Goal: Transaction & Acquisition: Purchase product/service

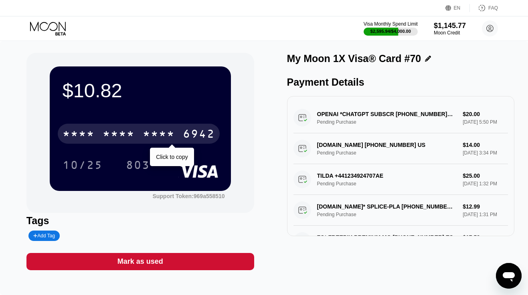
click at [118, 133] on div "* * * *" at bounding box center [119, 135] width 32 height 13
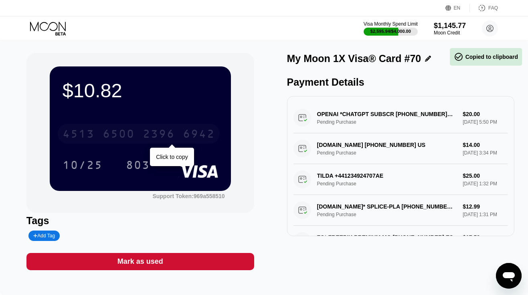
click at [118, 133] on div "6500" at bounding box center [119, 135] width 32 height 13
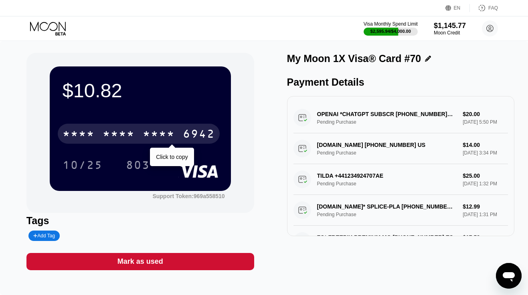
click at [176, 136] on div "* * * * * * * * * * * * 6942" at bounding box center [139, 134] width 162 height 20
click at [176, 136] on div "4513 6500 2396 6942" at bounding box center [139, 134] width 162 height 20
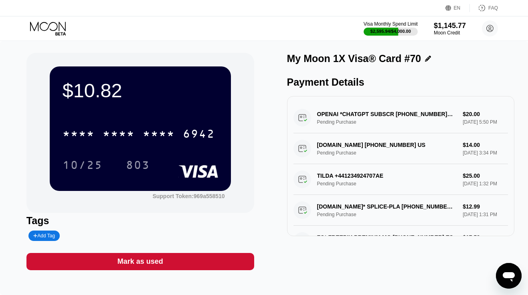
click at [51, 25] on icon at bounding box center [48, 29] width 37 height 14
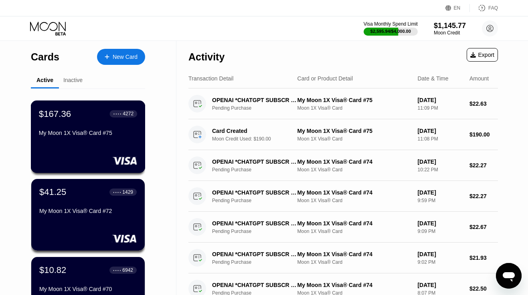
click at [74, 147] on div "$167.36 ● ● ● ● 4272 My Moon 1X Visa® Card #75" at bounding box center [88, 137] width 115 height 73
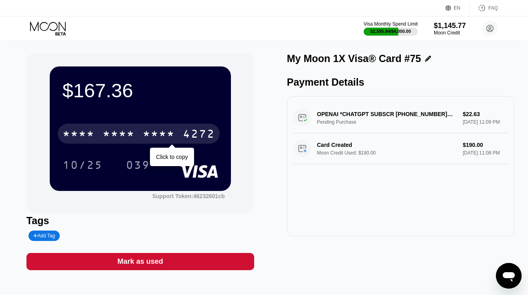
click at [190, 136] on div "4272" at bounding box center [199, 135] width 32 height 13
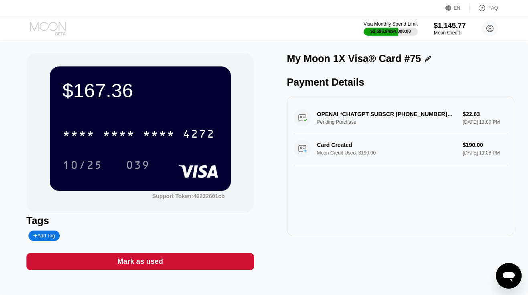
click at [44, 28] on icon at bounding box center [48, 29] width 37 height 14
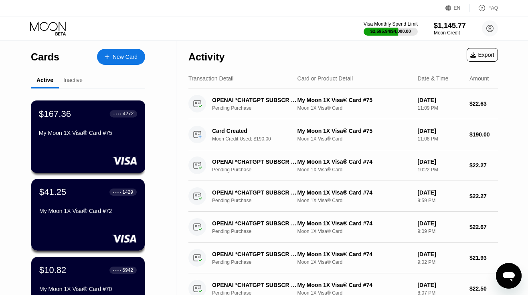
click at [112, 129] on div "$167.36 ● ● ● ● 4272 My Moon 1X Visa® Card #75" at bounding box center [88, 124] width 98 height 31
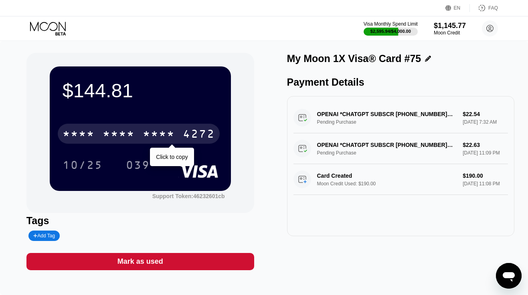
click at [112, 132] on div "* * * *" at bounding box center [119, 135] width 32 height 13
click at [112, 132] on div "6500" at bounding box center [119, 135] width 32 height 13
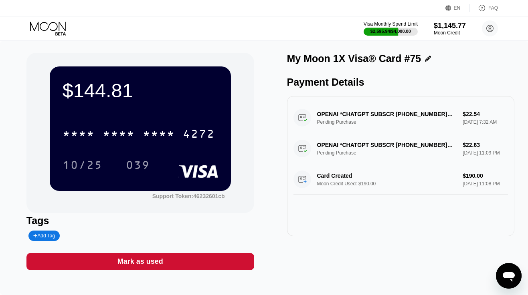
click at [50, 26] on icon at bounding box center [48, 29] width 37 height 14
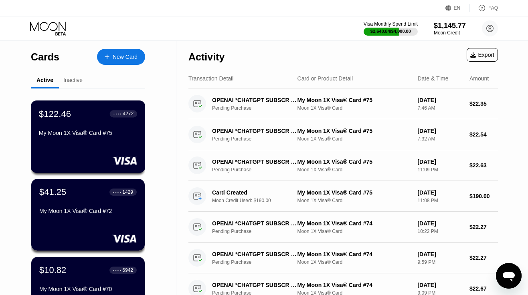
click at [85, 143] on div "$122.46 ● ● ● ● 4272 My Moon 1X Visa® Card #75" at bounding box center [88, 137] width 115 height 73
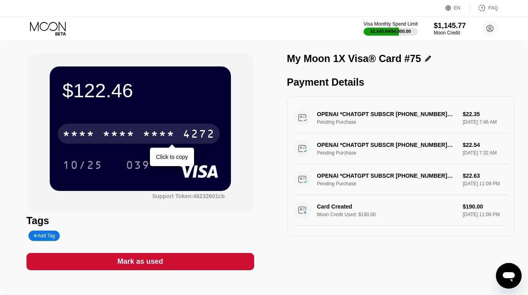
click at [100, 130] on div "* * * * * * * * * * * * 4272" at bounding box center [139, 134] width 162 height 20
click at [100, 130] on div "4513 6500 2623 4272" at bounding box center [139, 134] width 162 height 20
click at [100, 130] on div "* * * * * * * * * * * * 4272" at bounding box center [139, 134] width 162 height 20
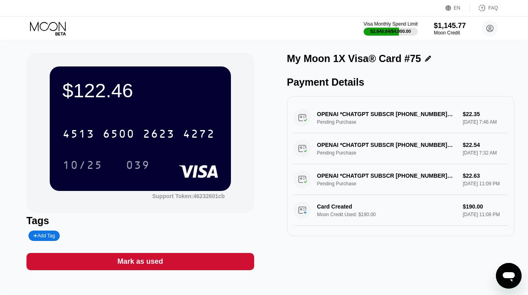
click at [47, 27] on icon at bounding box center [48, 29] width 37 height 14
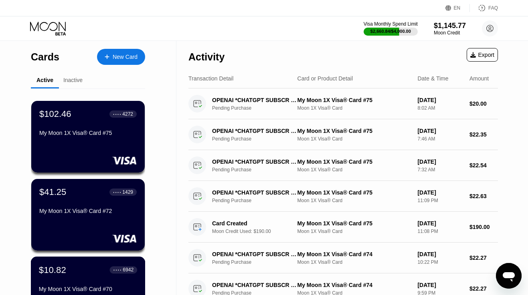
click at [73, 270] on div "$10.82 ● ● ● ● 6942" at bounding box center [88, 270] width 98 height 10
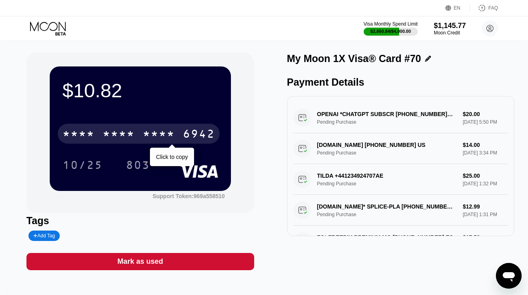
click at [184, 135] on div "6942" at bounding box center [199, 135] width 32 height 13
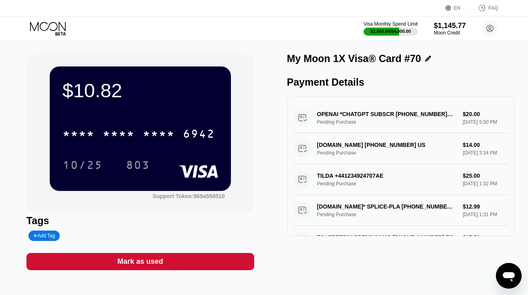
click at [57, 28] on icon at bounding box center [48, 26] width 36 height 9
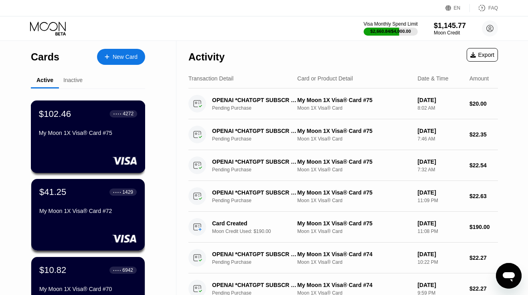
click at [105, 141] on div "$102.46 ● ● ● ● 4272 My Moon 1X Visa® Card #75" at bounding box center [88, 137] width 115 height 73
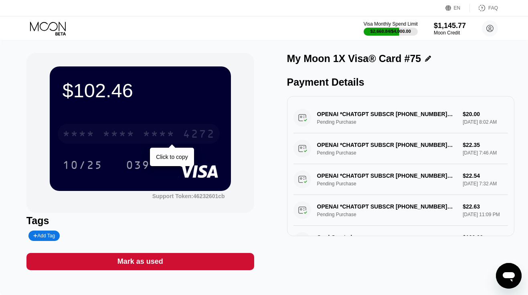
click at [116, 137] on div "* * * *" at bounding box center [119, 135] width 32 height 13
click at [116, 137] on div "6500" at bounding box center [119, 135] width 32 height 13
click at [150, 133] on div "* * * *" at bounding box center [159, 135] width 32 height 13
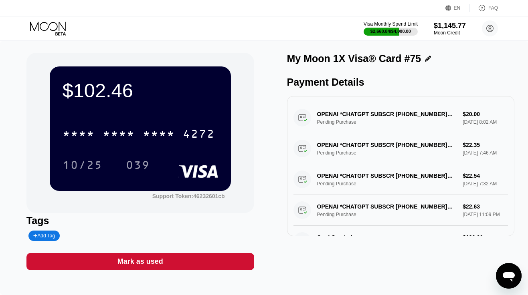
click at [60, 27] on icon at bounding box center [48, 29] width 37 height 14
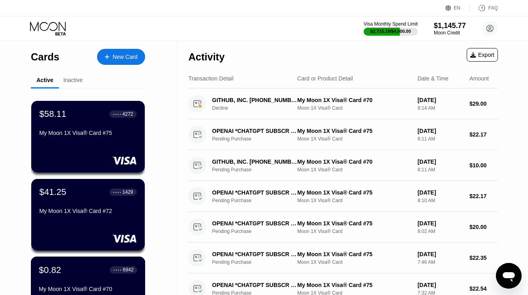
click at [77, 270] on div "$0.82 ● ● ● ● 6942" at bounding box center [88, 270] width 98 height 10
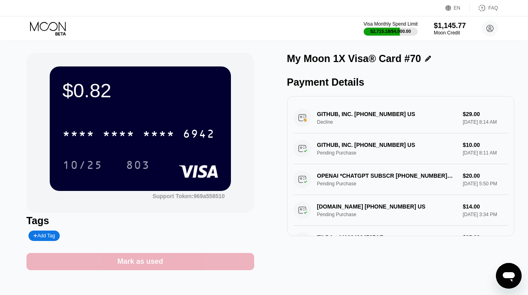
click at [159, 256] on div "Mark as used" at bounding box center [140, 261] width 228 height 17
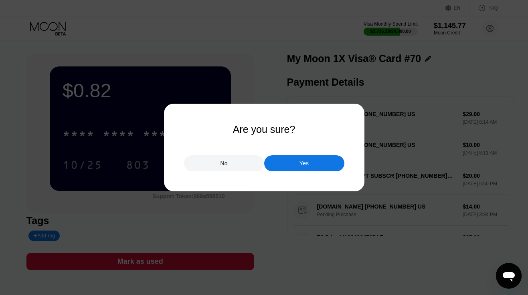
click at [284, 169] on div "Yes" at bounding box center [304, 163] width 80 height 16
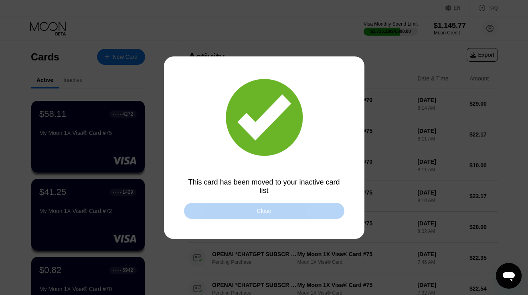
click at [227, 213] on div "Close" at bounding box center [264, 211] width 160 height 16
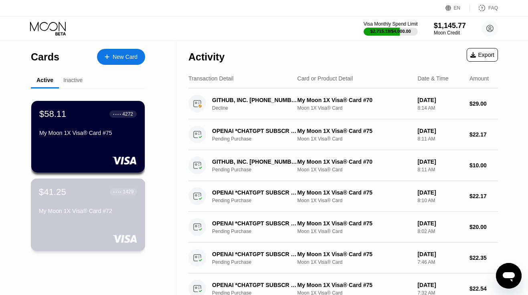
click at [75, 206] on div "$41.25 ● ● ● ● 1429 My Moon 1X Visa® Card #72" at bounding box center [88, 202] width 98 height 31
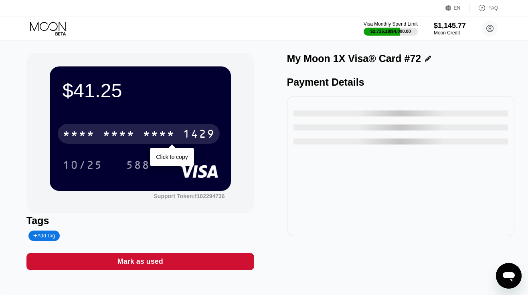
click at [115, 129] on div "* * * *" at bounding box center [119, 135] width 32 height 13
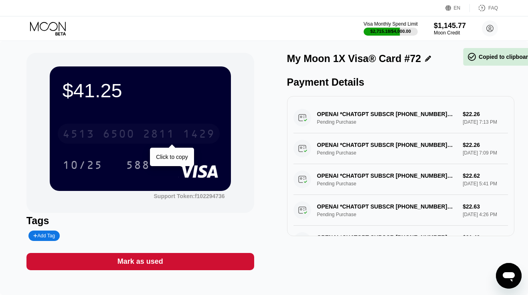
click at [115, 129] on div "6500" at bounding box center [119, 135] width 32 height 13
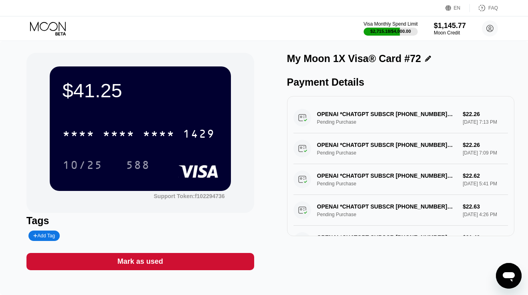
click at [55, 24] on icon at bounding box center [48, 29] width 37 height 14
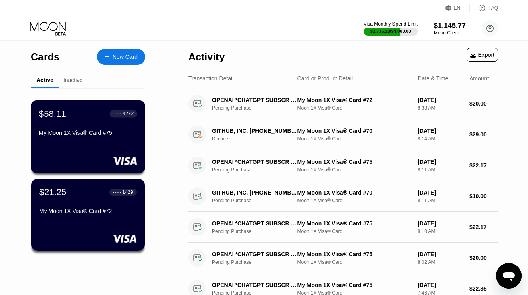
click at [89, 135] on div "My Moon 1X Visa® Card #75" at bounding box center [88, 133] width 98 height 6
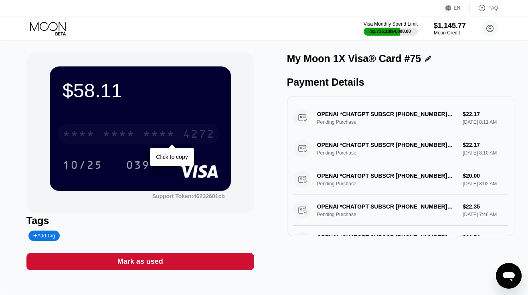
click at [107, 131] on div "* * * *" at bounding box center [119, 135] width 32 height 13
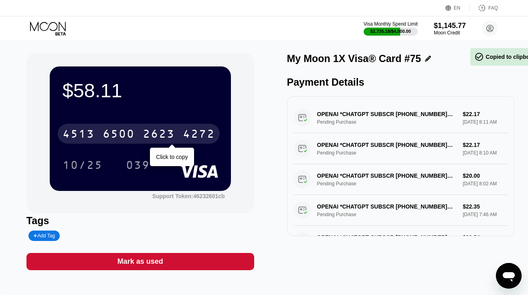
click at [107, 131] on div "6500" at bounding box center [119, 135] width 32 height 13
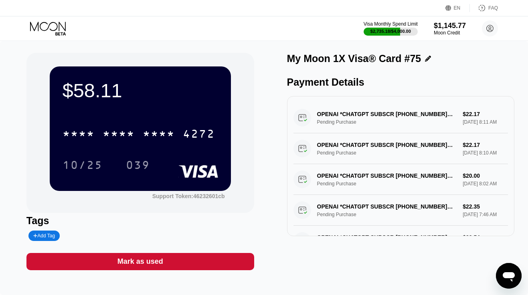
click at [57, 26] on icon at bounding box center [48, 26] width 36 height 9
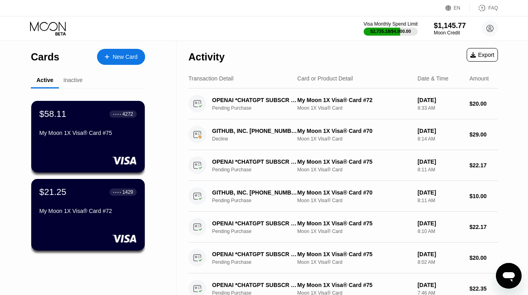
click at [123, 58] on div "New Card" at bounding box center [125, 57] width 25 height 7
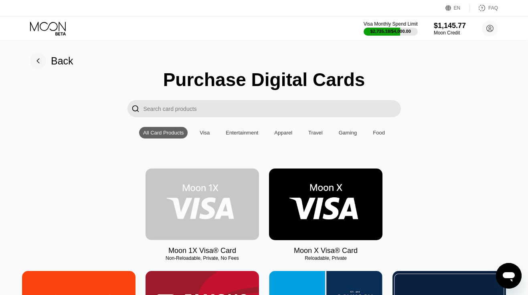
click at [181, 186] on img at bounding box center [201, 205] width 113 height 72
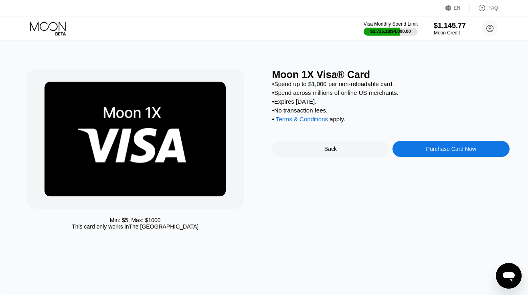
click at [423, 151] on div "Purchase Card Now" at bounding box center [450, 149] width 117 height 16
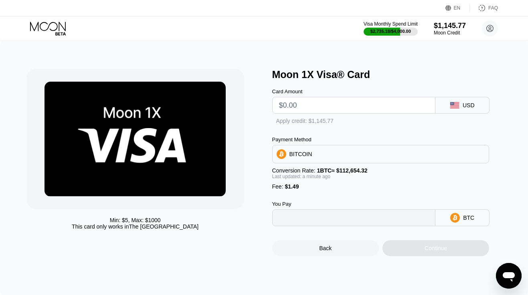
type input "0"
click at [341, 107] on input "text" at bounding box center [354, 105] width 150 height 16
type input "$1"
type input "0.00002211"
type input "$19"
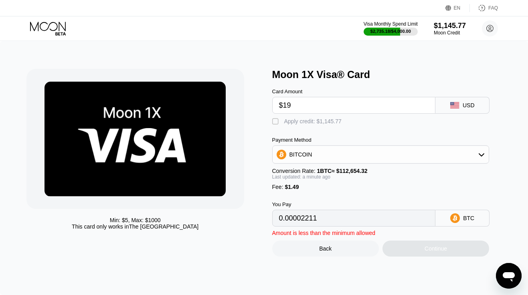
type input "0.00018189"
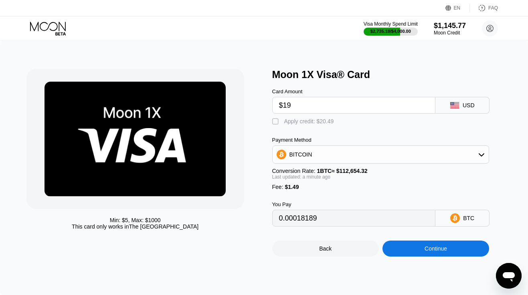
type input "$190"
type input "0.00169981"
type input "$190"
click at [316, 119] on div "Apply credit: $191.49" at bounding box center [310, 121] width 53 height 6
type input "0"
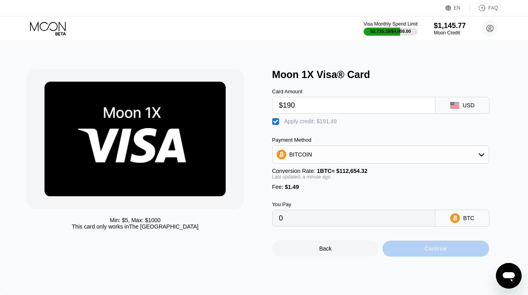
click at [410, 249] on div "Continue" at bounding box center [435, 249] width 107 height 16
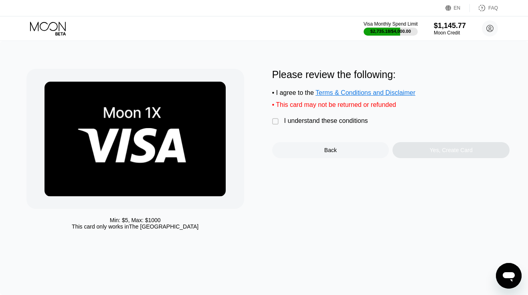
click at [356, 121] on div "I understand these conditions" at bounding box center [326, 120] width 84 height 7
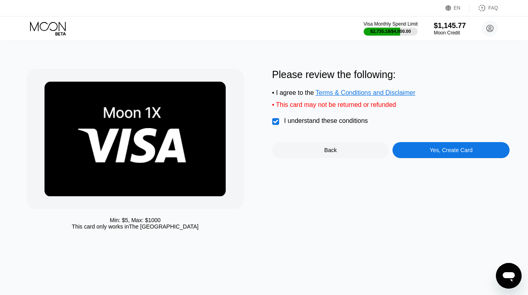
click at [408, 148] on div "Yes, Create Card" at bounding box center [450, 150] width 117 height 16
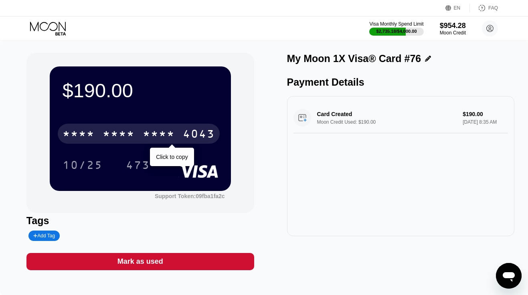
click at [120, 135] on div "* * * *" at bounding box center [119, 135] width 32 height 13
click at [151, 135] on div "2530" at bounding box center [159, 135] width 32 height 13
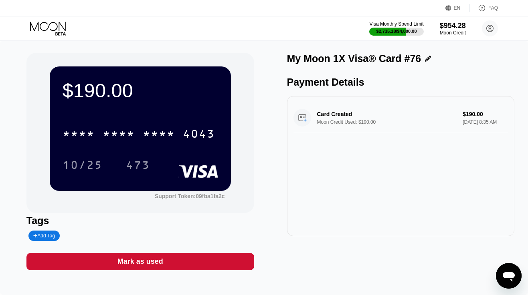
click at [56, 30] on icon at bounding box center [48, 29] width 37 height 14
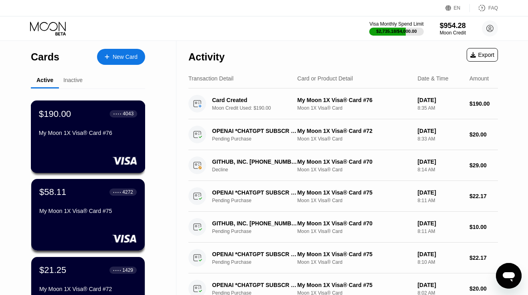
click at [95, 139] on div "My Moon 1X Visa® Card #76" at bounding box center [88, 135] width 98 height 10
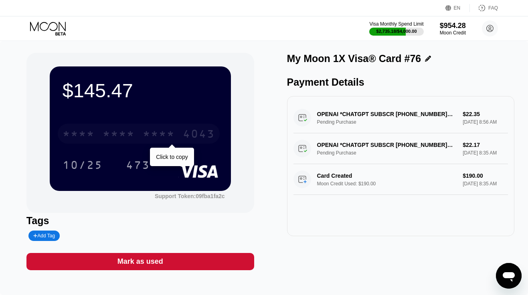
click at [152, 137] on div "* * * *" at bounding box center [159, 135] width 32 height 13
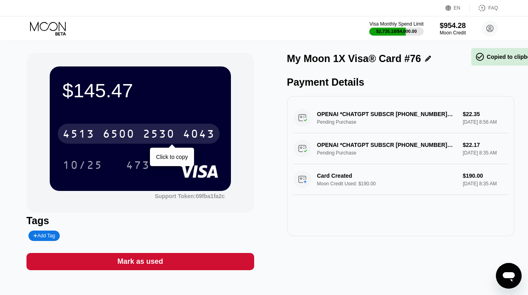
click at [152, 137] on div "2530" at bounding box center [159, 135] width 32 height 13
click at [151, 134] on div "* * * *" at bounding box center [159, 135] width 32 height 13
click at [151, 134] on div "2530" at bounding box center [159, 135] width 32 height 13
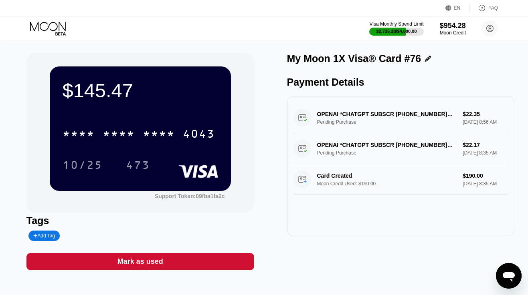
click at [51, 27] on icon at bounding box center [48, 29] width 37 height 14
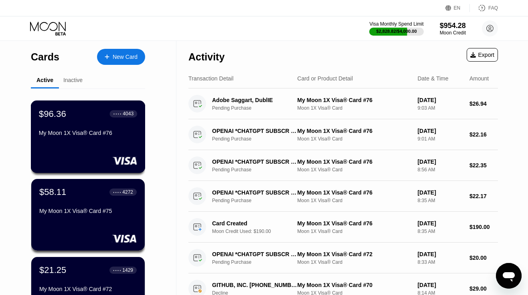
click at [97, 134] on div "My Moon 1X Visa® Card #76" at bounding box center [88, 133] width 98 height 6
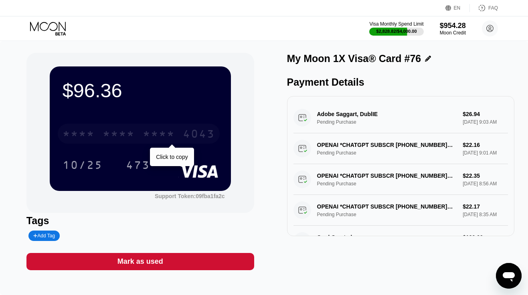
click at [187, 130] on div "4043" at bounding box center [199, 135] width 32 height 13
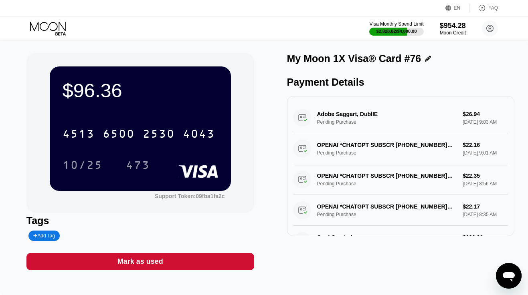
click at [54, 27] on icon at bounding box center [48, 29] width 37 height 14
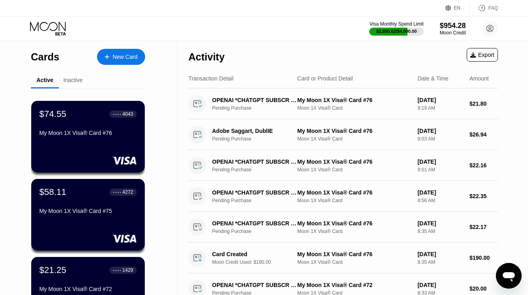
click at [105, 0] on div "EN Language Select an item Save FAQ" at bounding box center [264, 8] width 528 height 16
click at [58, 143] on div "$74.55 ● ● ● ● 4043 My Moon 1X Visa® Card #76" at bounding box center [88, 137] width 115 height 73
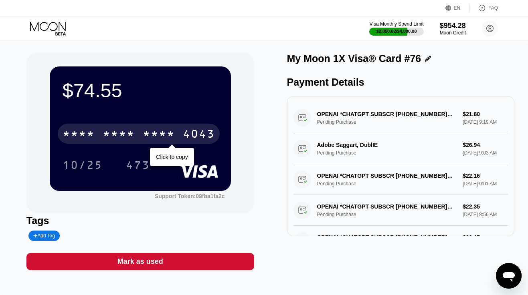
click at [155, 129] on div "* * * *" at bounding box center [159, 135] width 32 height 13
click at [155, 129] on div "2530" at bounding box center [159, 135] width 32 height 13
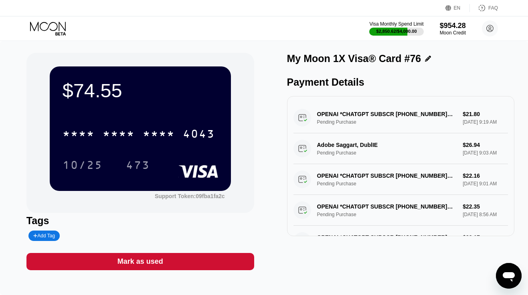
click at [62, 28] on icon at bounding box center [48, 29] width 37 height 14
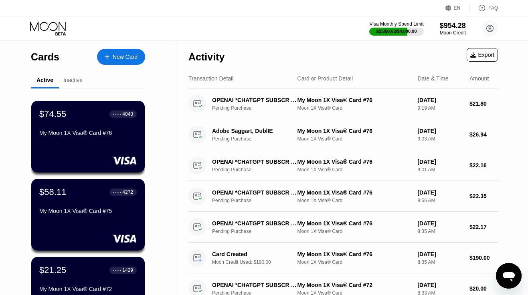
click at [117, 56] on div "New Card" at bounding box center [125, 57] width 25 height 7
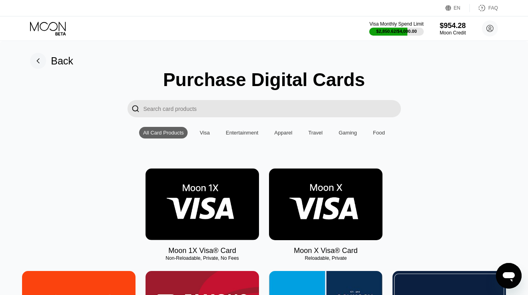
click at [238, 197] on img at bounding box center [201, 205] width 113 height 72
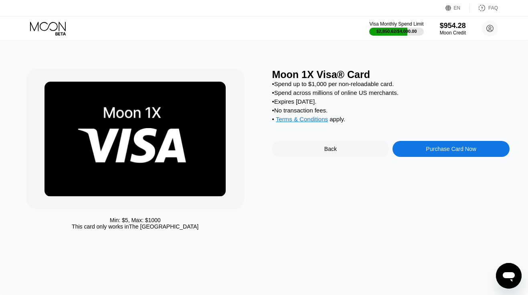
click at [449, 157] on div "Purchase Card Now" at bounding box center [450, 149] width 117 height 16
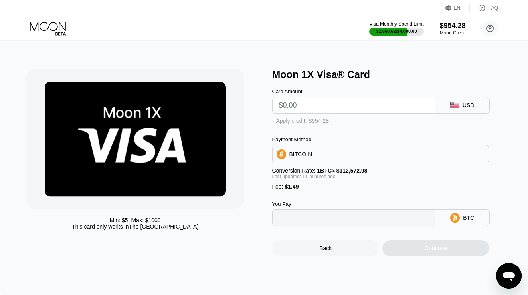
type input "0"
click at [324, 105] on input "text" at bounding box center [354, 105] width 150 height 16
type input "$19"
type input "0.00018187"
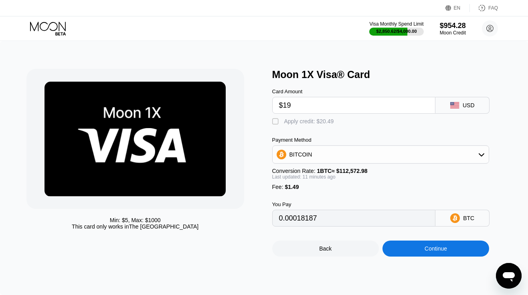
type input "$190"
type input "0.00169961"
type input "$190"
click at [308, 118] on div " Apply credit: $191.49" at bounding box center [391, 120] width 238 height 12
click at [307, 121] on div "Apply credit: $191.49" at bounding box center [310, 121] width 53 height 6
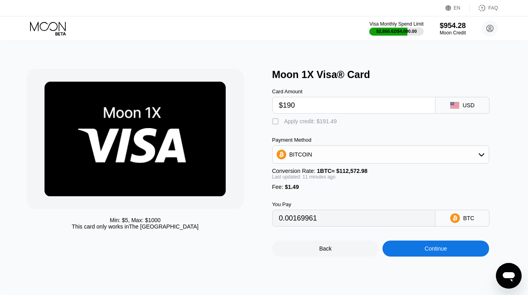
type input "0"
click at [394, 248] on div "Continue" at bounding box center [435, 249] width 107 height 16
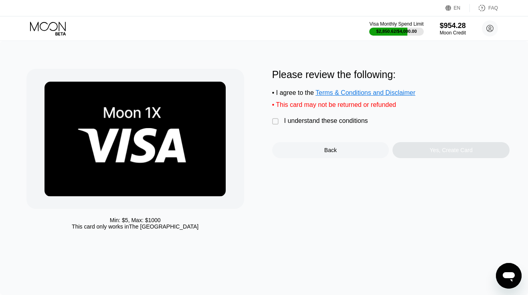
click at [322, 123] on div "I understand these conditions" at bounding box center [326, 120] width 84 height 7
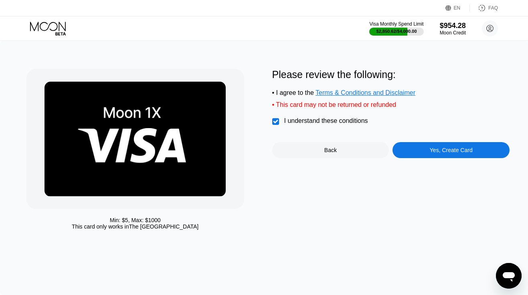
click at [411, 153] on div "Yes, Create Card" at bounding box center [450, 150] width 117 height 16
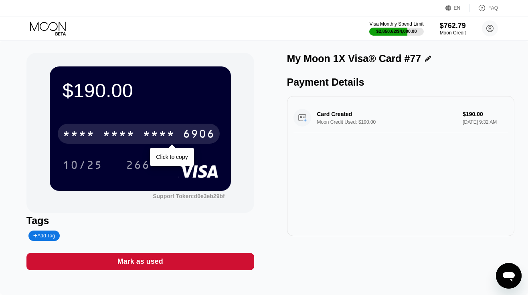
click at [181, 132] on div "* * * * * * * * * * * * 6906" at bounding box center [139, 134] width 162 height 20
click at [181, 132] on div "4513 6500 2879 6906" at bounding box center [139, 134] width 162 height 20
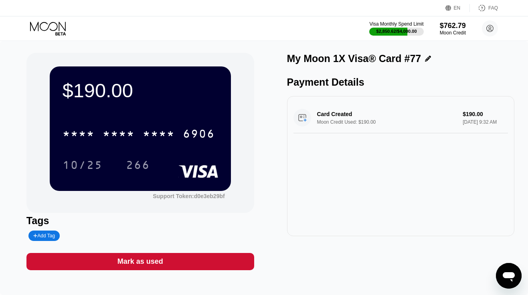
click at [54, 26] on icon at bounding box center [48, 29] width 37 height 14
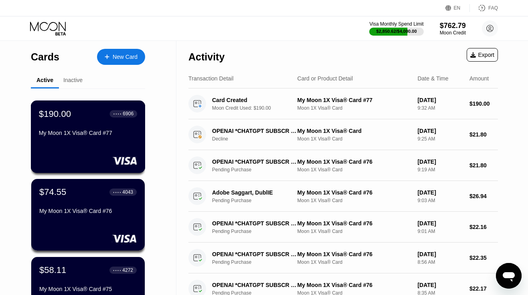
click at [96, 136] on div "My Moon 1X Visa® Card #77" at bounding box center [88, 133] width 98 height 6
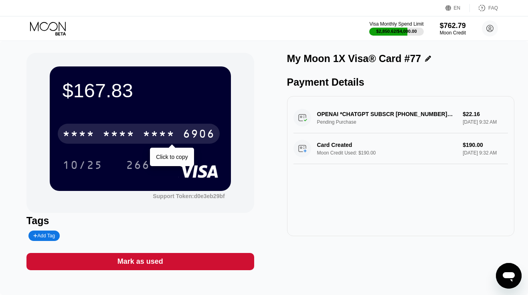
click at [137, 140] on div "* * * * * * * * * * * * 6906" at bounding box center [139, 134] width 162 height 20
click at [137, 140] on div "4513 6500 2879 6906" at bounding box center [139, 134] width 162 height 20
click at [207, 136] on div "6906" at bounding box center [199, 135] width 32 height 13
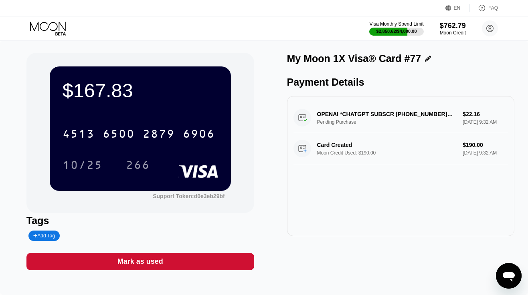
click at [46, 28] on icon at bounding box center [48, 29] width 37 height 14
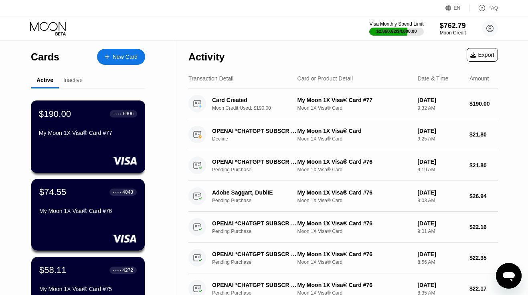
click at [93, 123] on div "$190.00 ● ● ● ● 6906 My Moon 1X Visa® Card #77" at bounding box center [88, 124] width 98 height 31
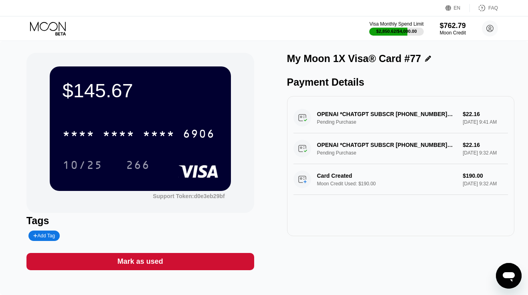
click at [60, 31] on icon at bounding box center [48, 29] width 37 height 14
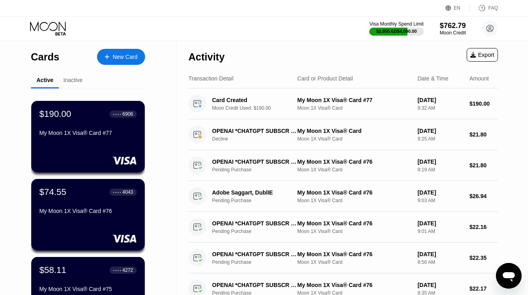
click at [125, 55] on div "New Card" at bounding box center [125, 57] width 25 height 7
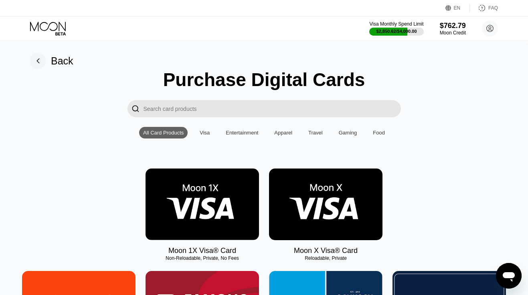
click at [200, 190] on img at bounding box center [201, 205] width 113 height 72
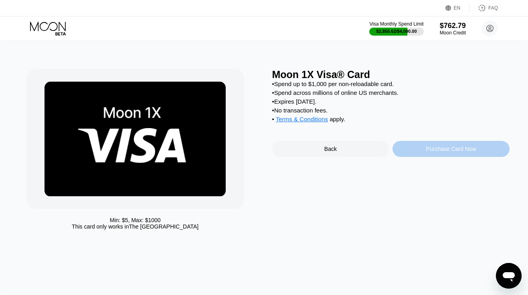
click at [411, 149] on div "Purchase Card Now" at bounding box center [450, 149] width 117 height 16
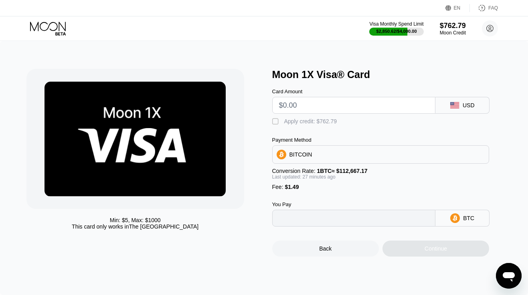
type input "0"
click at [310, 108] on input "text" at bounding box center [354, 105] width 150 height 16
type input "$19"
type input "0.00002207"
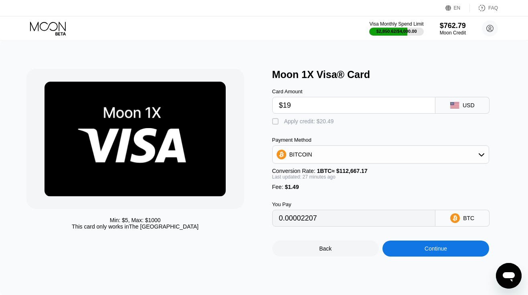
type input "$190"
type input "0.00169678"
type input "$190"
click at [300, 121] on div "Apply credit: $191.49" at bounding box center [310, 121] width 53 height 6
type input "0"
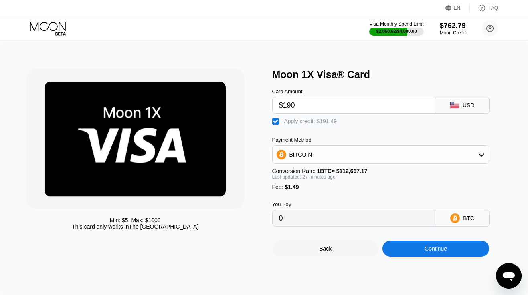
click at [404, 249] on div "Continue" at bounding box center [435, 249] width 107 height 16
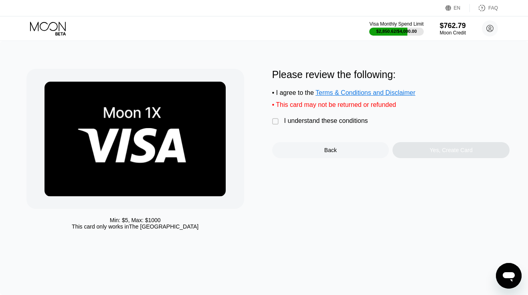
click at [316, 123] on div "I understand these conditions" at bounding box center [326, 120] width 84 height 7
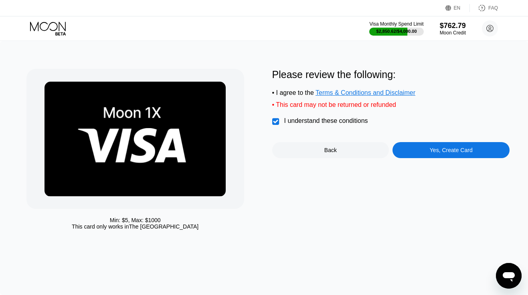
click at [417, 153] on div "Yes, Create Card" at bounding box center [450, 150] width 117 height 16
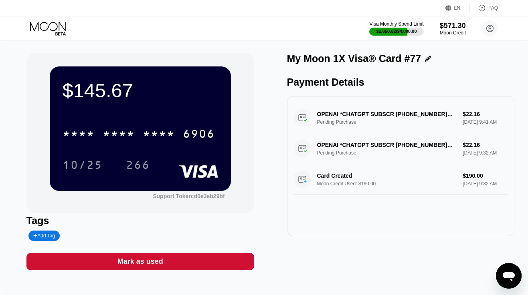
click at [54, 27] on icon at bounding box center [48, 29] width 37 height 14
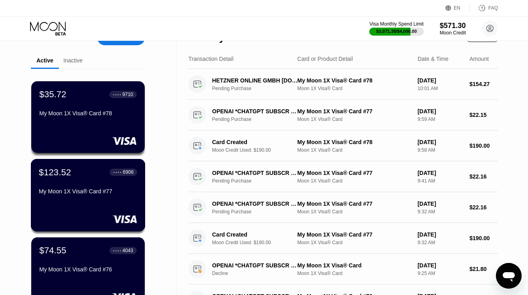
scroll to position [17, 0]
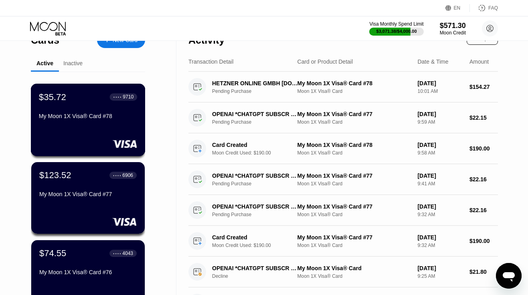
click at [83, 117] on div "My Moon 1X Visa® Card #78" at bounding box center [88, 116] width 98 height 6
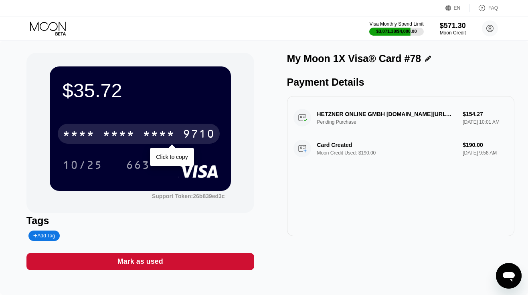
click at [192, 133] on div "9710" at bounding box center [199, 135] width 32 height 13
click at [127, 138] on div "6500" at bounding box center [119, 135] width 32 height 13
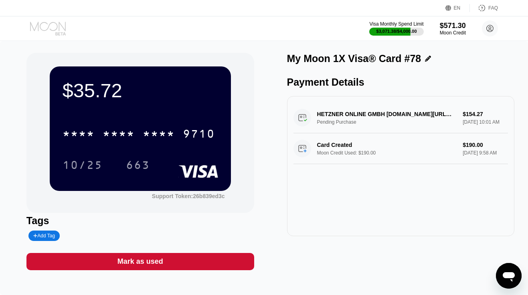
click at [50, 28] on icon at bounding box center [48, 29] width 37 height 14
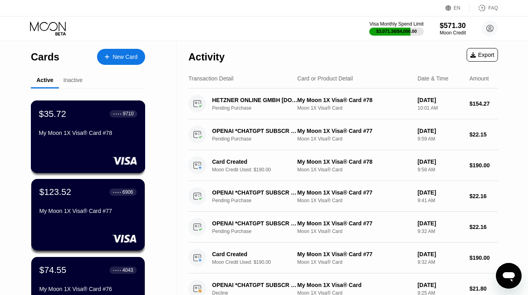
click at [111, 130] on div "My Moon 1X Visa® Card #78" at bounding box center [88, 133] width 98 height 6
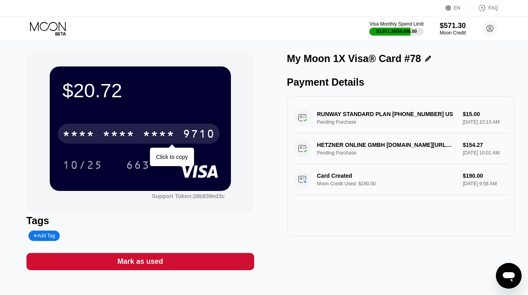
click at [129, 135] on div "* * * *" at bounding box center [119, 135] width 32 height 13
click at [129, 135] on div "6500" at bounding box center [119, 135] width 32 height 13
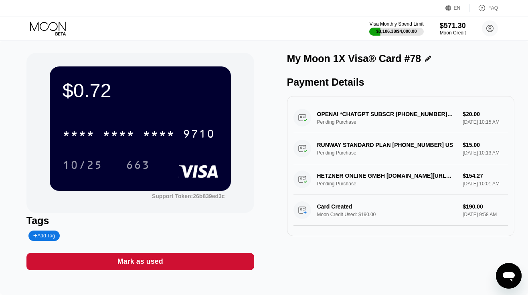
click at [137, 260] on div "Mark as used" at bounding box center [140, 261] width 46 height 9
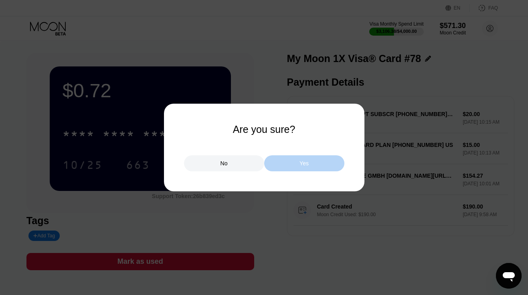
click at [298, 161] on div "Yes" at bounding box center [304, 163] width 80 height 16
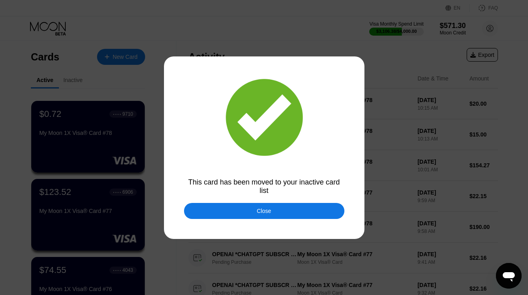
click at [268, 207] on div "Close" at bounding box center [264, 211] width 160 height 16
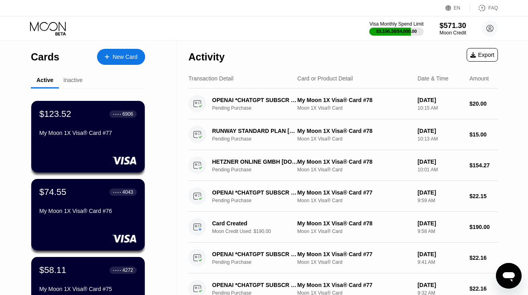
click at [454, 34] on div "Moon Credit" at bounding box center [452, 33] width 27 height 6
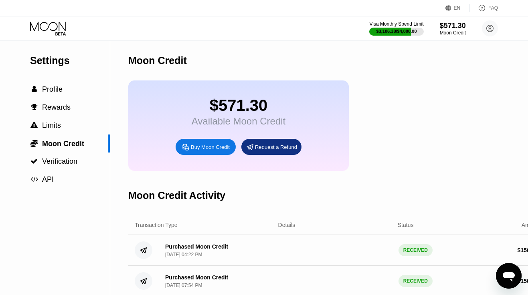
click at [46, 28] on icon at bounding box center [48, 29] width 37 height 14
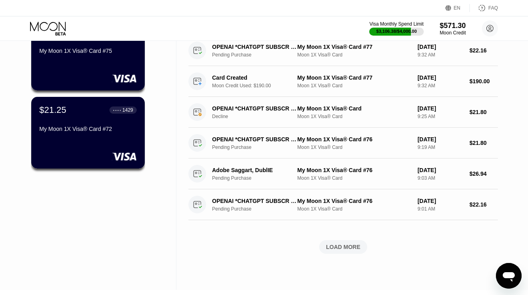
scroll to position [251, 0]
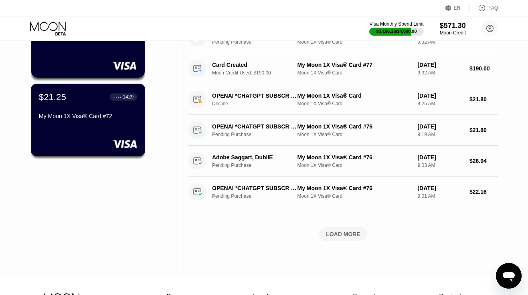
click at [89, 136] on div "$21.25 ● ● ● ● 1429 My Moon 1X Visa® Card #72" at bounding box center [88, 120] width 115 height 73
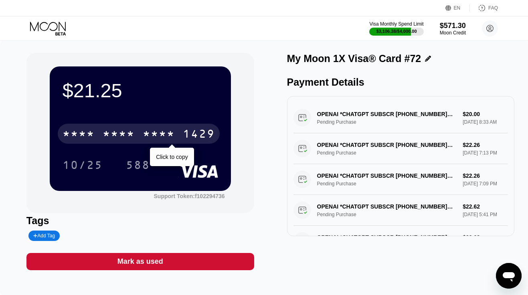
click at [87, 133] on div "* * * *" at bounding box center [78, 135] width 32 height 13
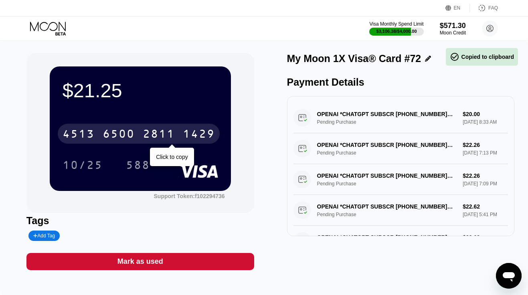
click at [87, 133] on div "4513" at bounding box center [78, 135] width 32 height 13
click at [87, 133] on div "* * * *" at bounding box center [78, 135] width 32 height 13
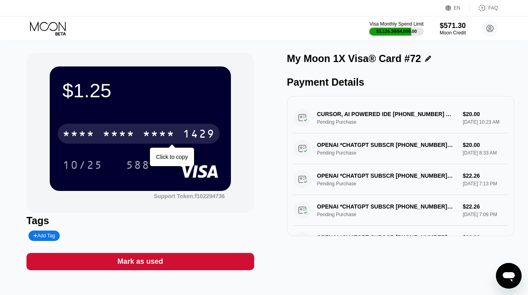
click at [139, 130] on div "* * * * * * * * * * * * 1429" at bounding box center [139, 134] width 162 height 20
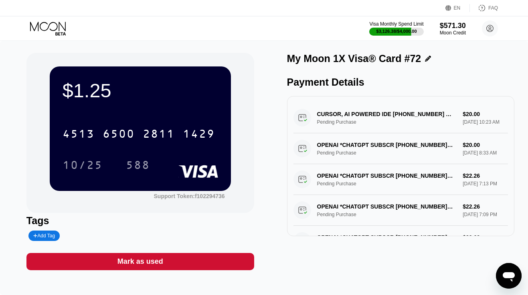
click at [183, 265] on div "Mark as used" at bounding box center [140, 261] width 228 height 17
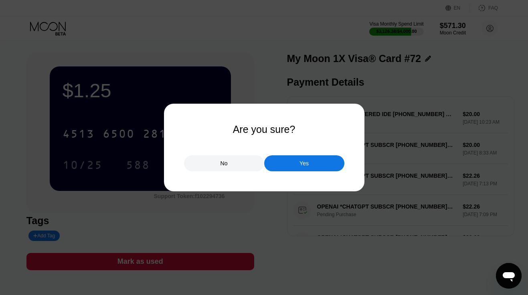
click at [315, 159] on div "Yes" at bounding box center [304, 163] width 80 height 16
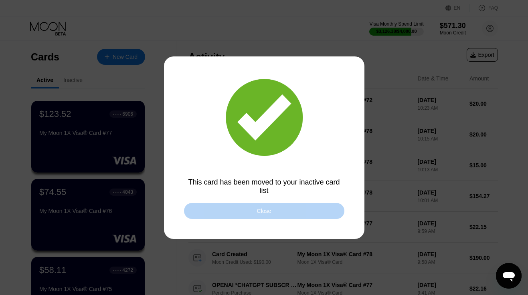
click at [237, 212] on div "Close" at bounding box center [264, 211] width 160 height 16
